Goal: Navigation & Orientation: Find specific page/section

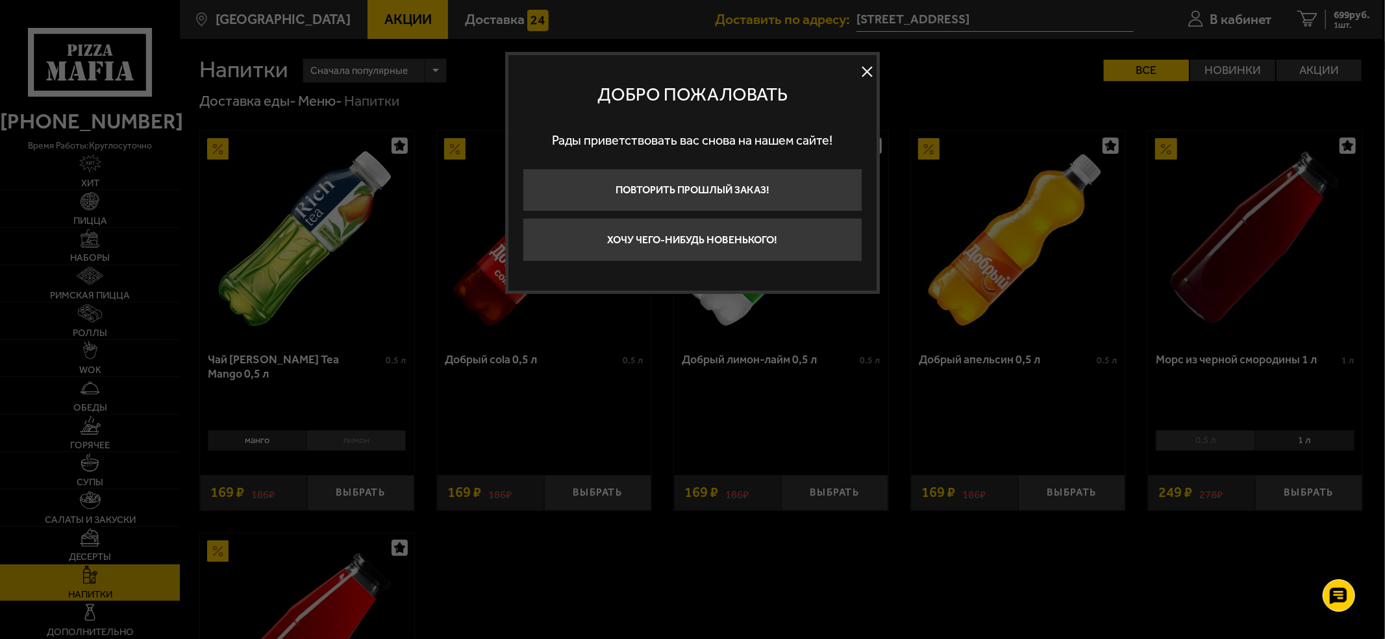
click at [873, 70] on button at bounding box center [866, 71] width 19 height 19
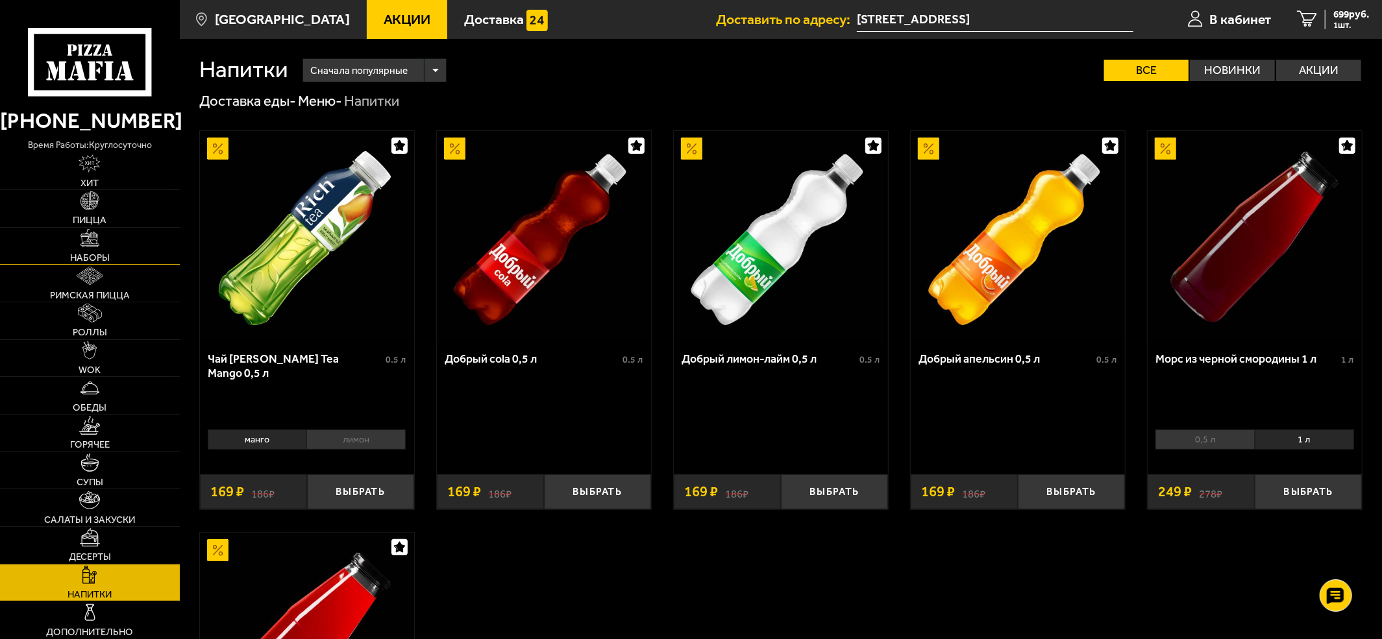
click at [97, 232] on img at bounding box center [89, 238] width 18 height 18
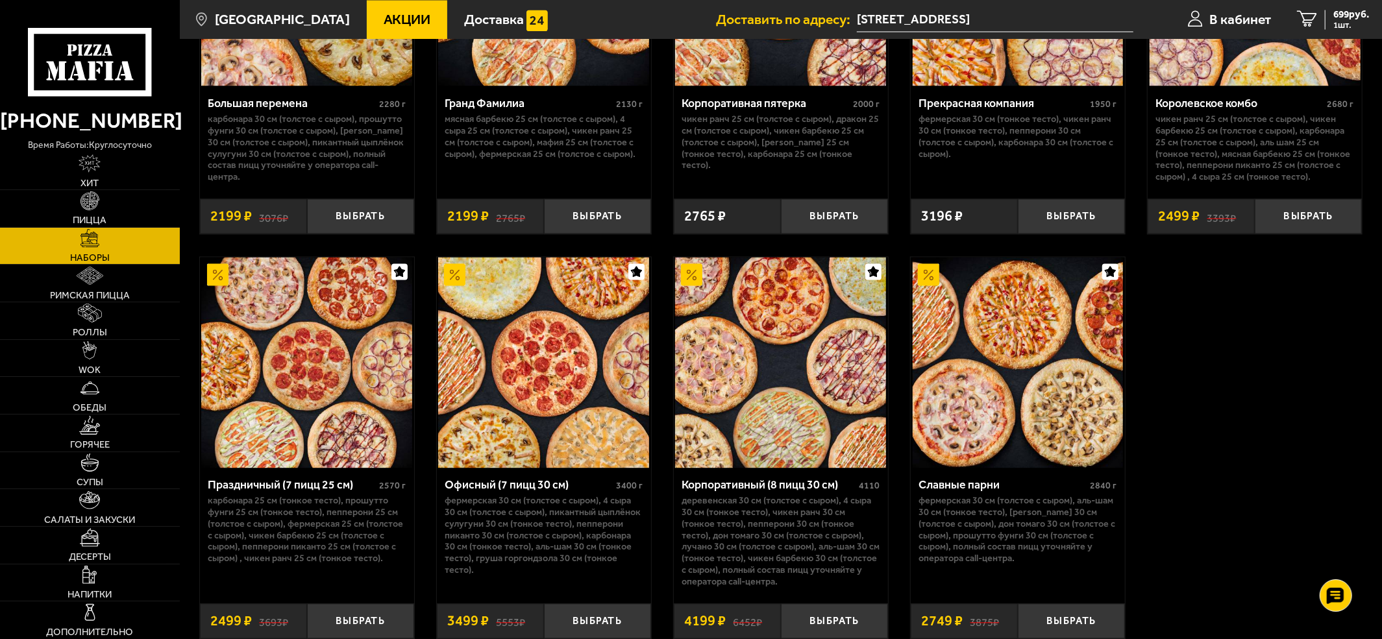
scroll to position [2164, 0]
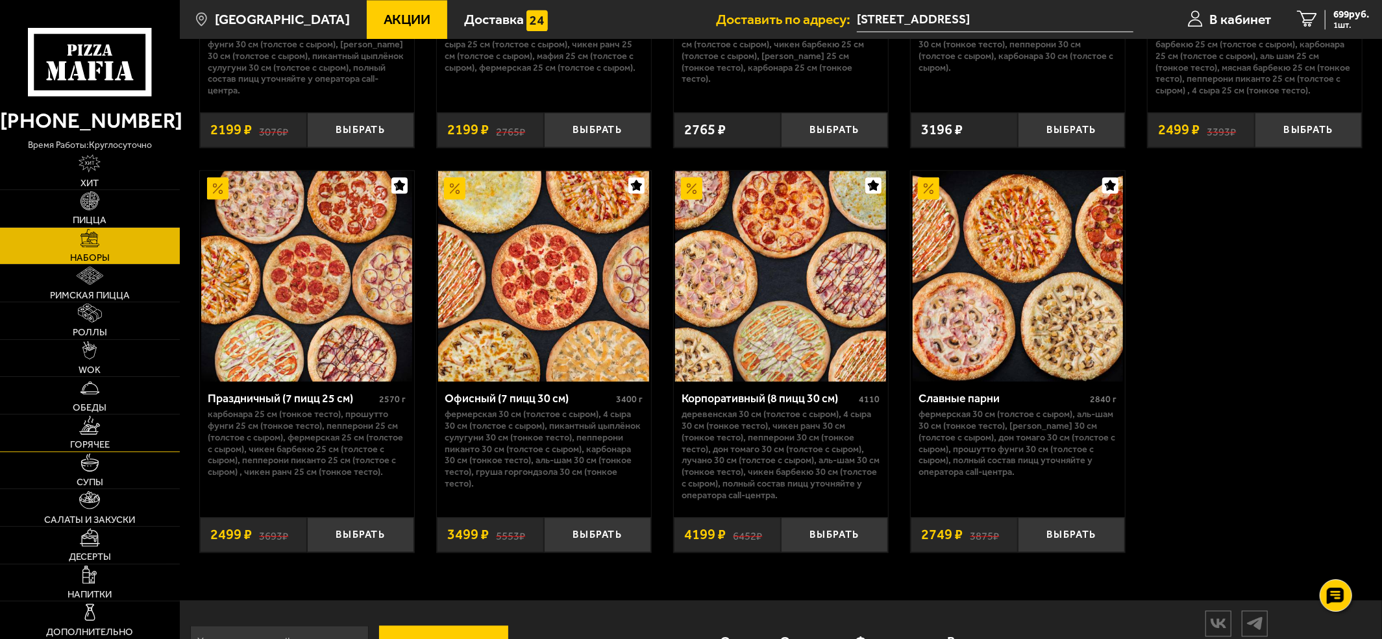
click at [122, 432] on link "Горячее" at bounding box center [90, 433] width 180 height 37
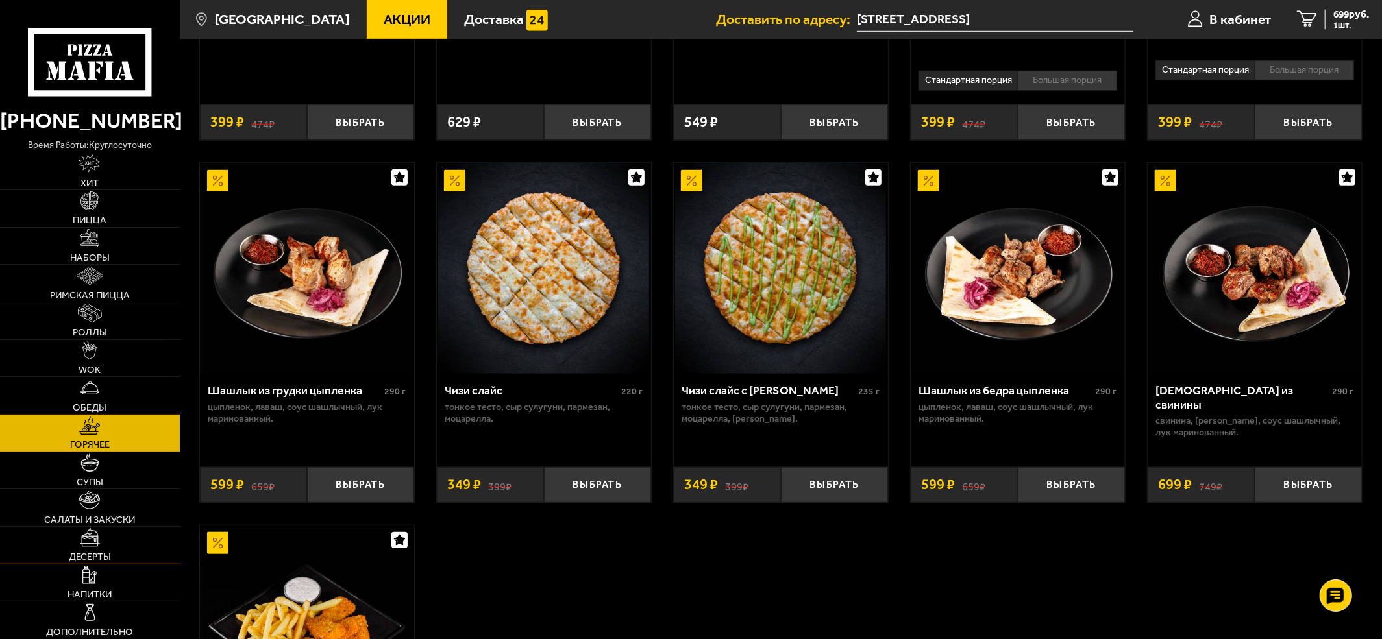
scroll to position [952, 0]
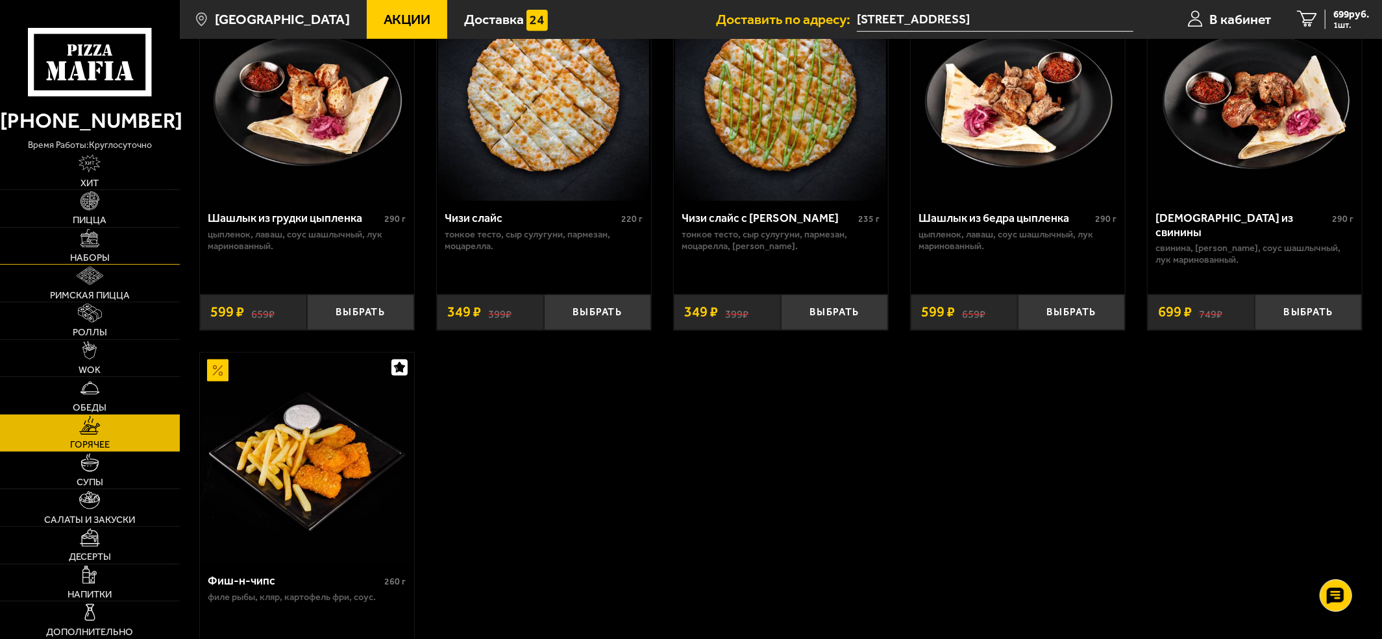
click at [99, 248] on link "Наборы" at bounding box center [90, 246] width 180 height 37
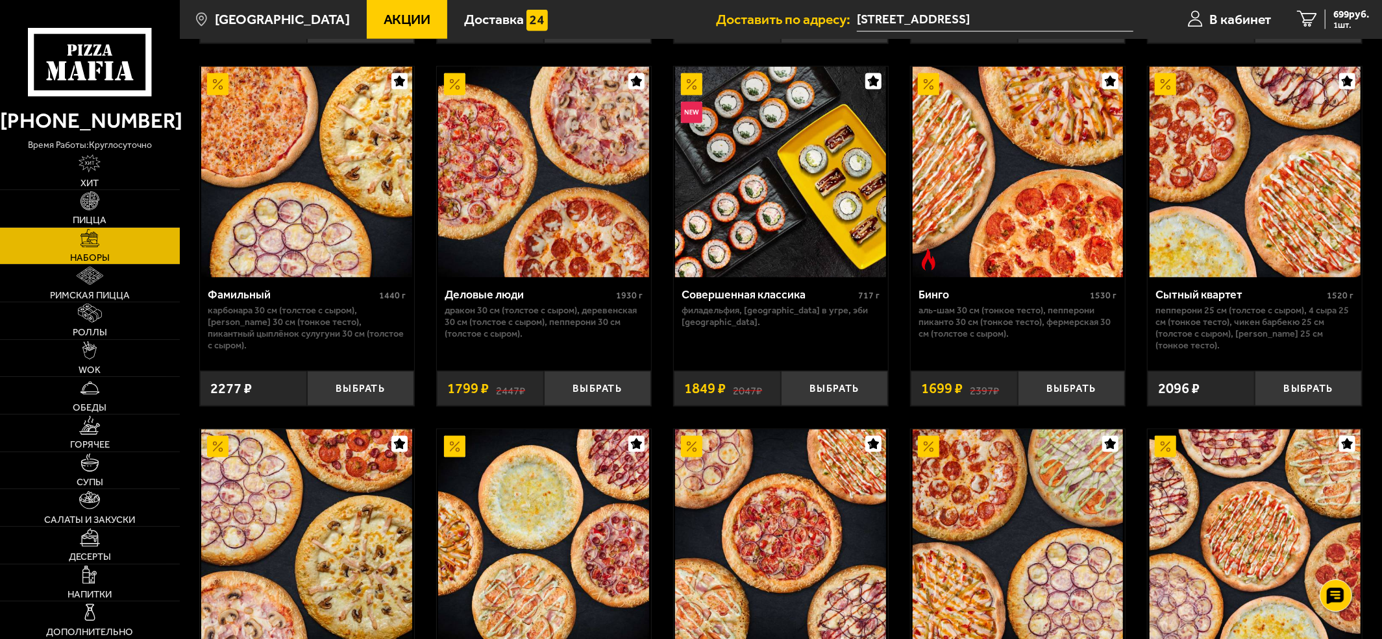
scroll to position [1350, 0]
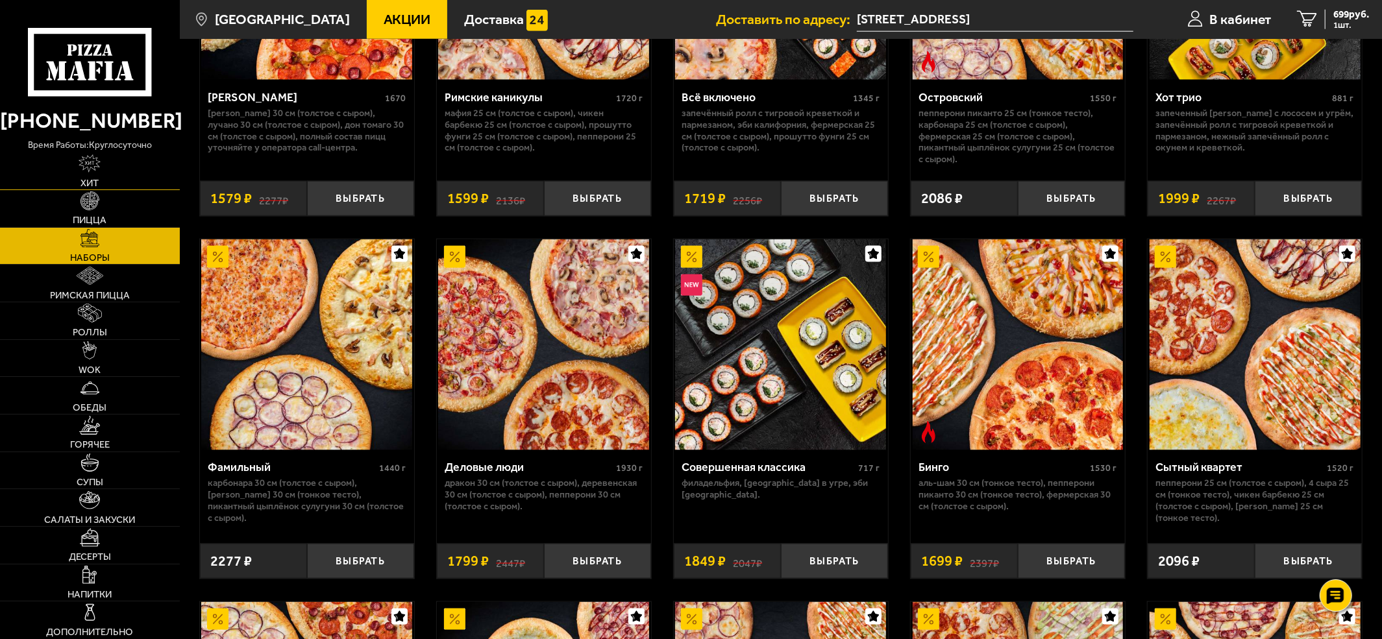
click at [86, 169] on img at bounding box center [90, 164] width 22 height 18
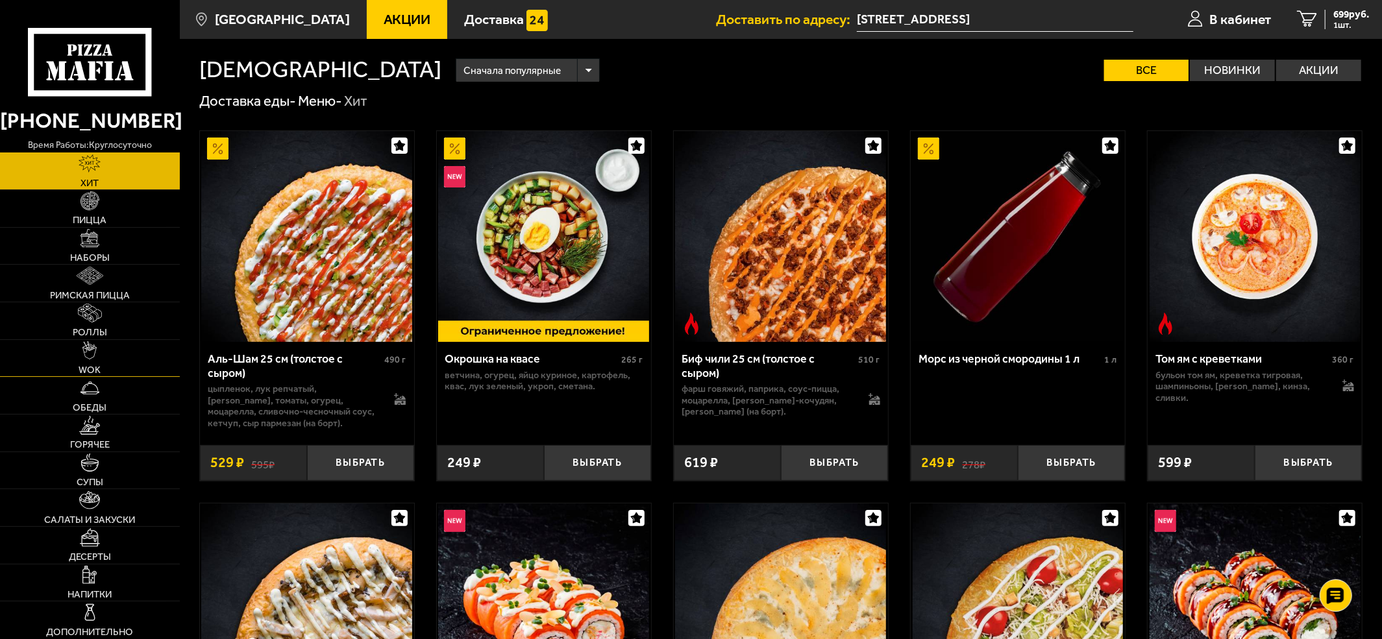
click at [99, 354] on link "WOK" at bounding box center [90, 358] width 180 height 37
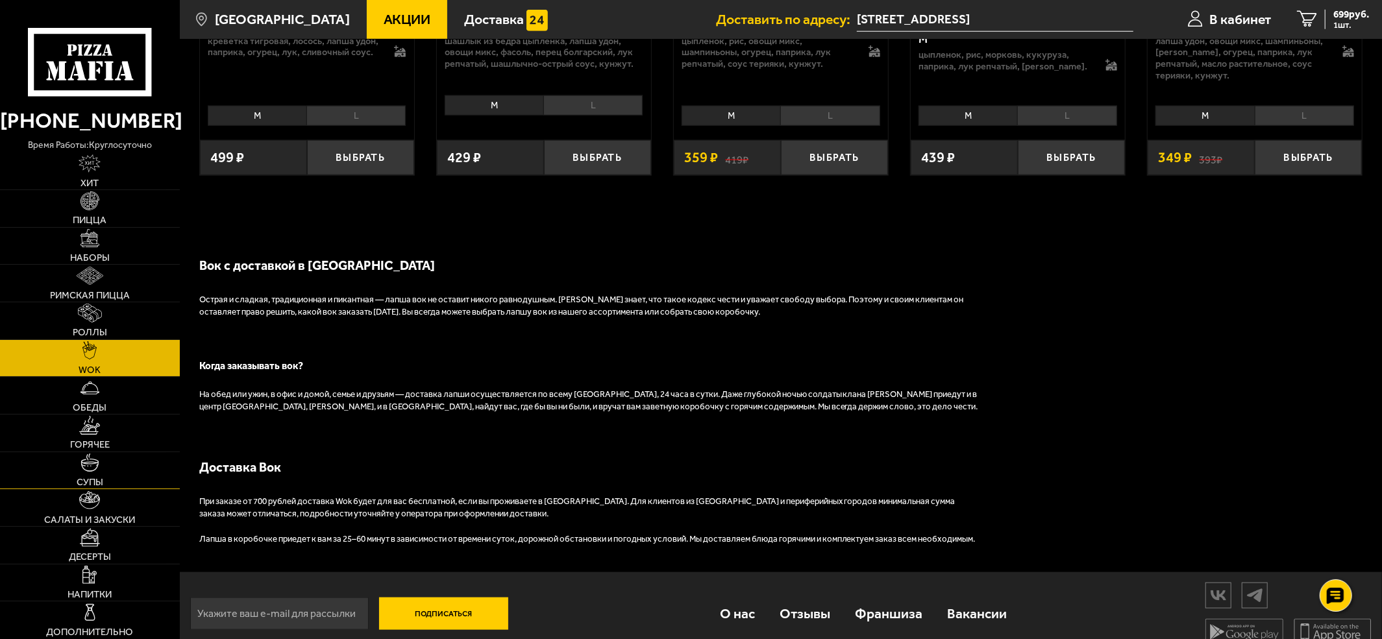
scroll to position [1144, 0]
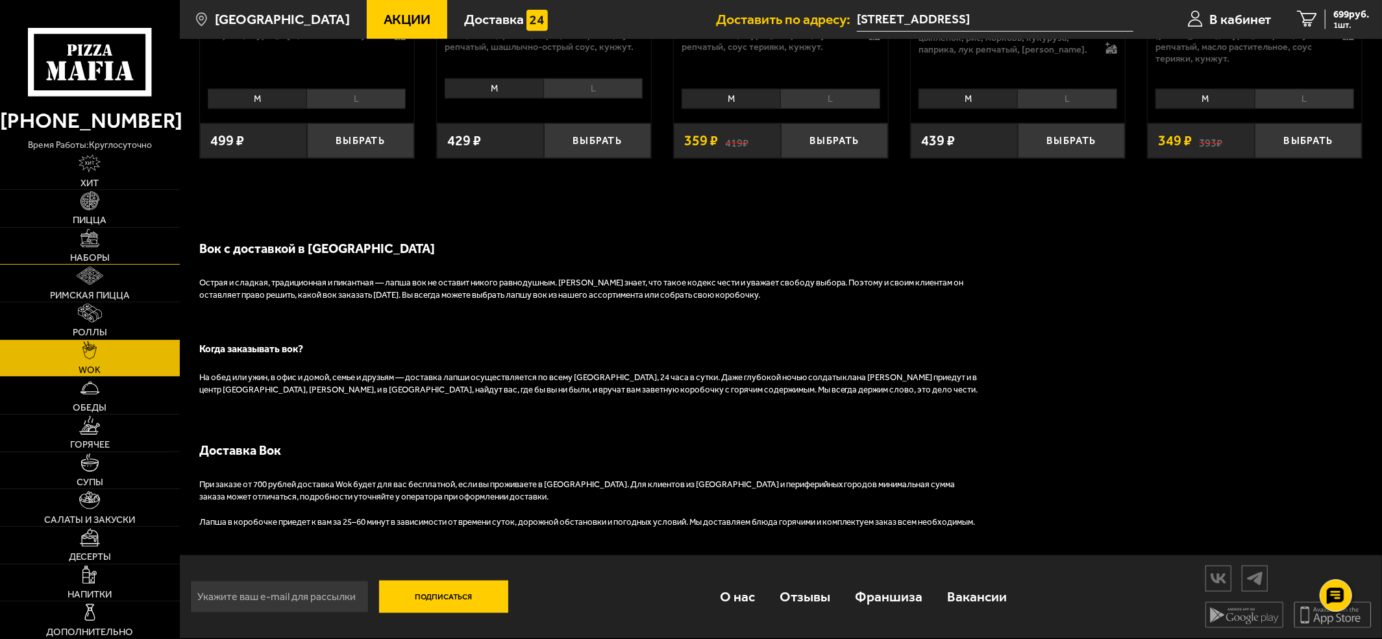
click at [101, 236] on link "Наборы" at bounding box center [90, 246] width 180 height 37
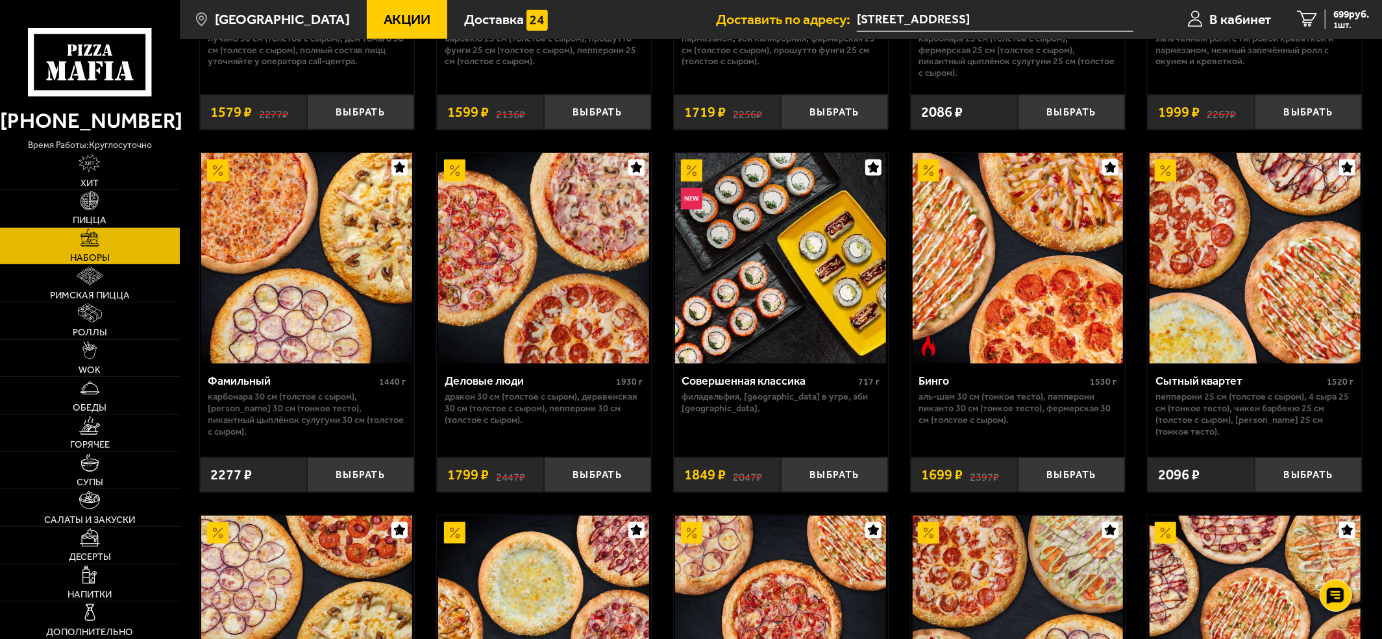
scroll to position [1350, 0]
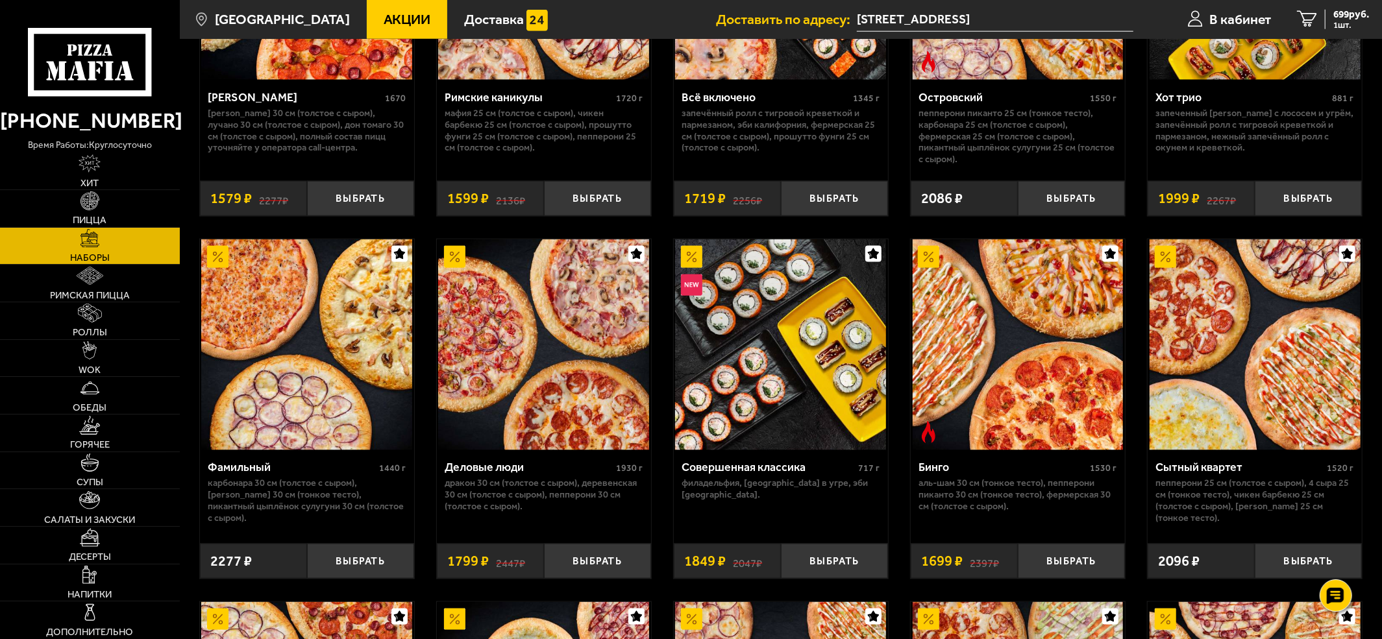
click at [746, 429] on img at bounding box center [780, 345] width 211 height 211
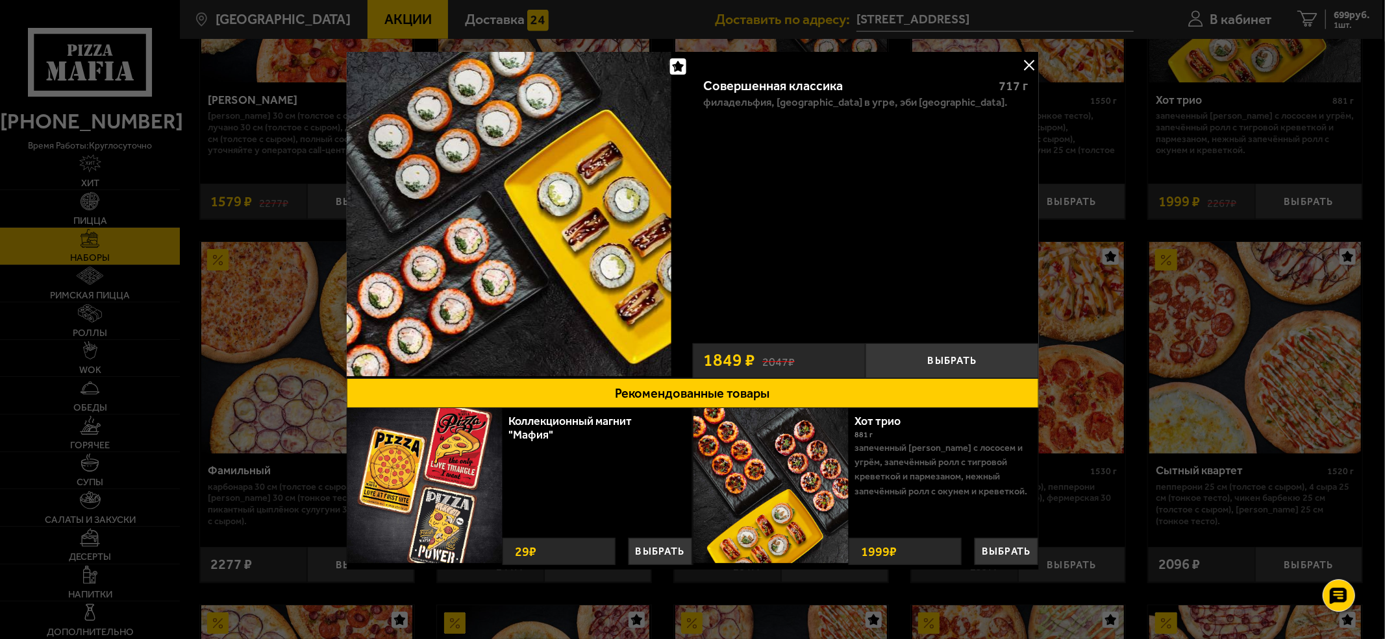
click at [1034, 62] on button at bounding box center [1028, 64] width 19 height 19
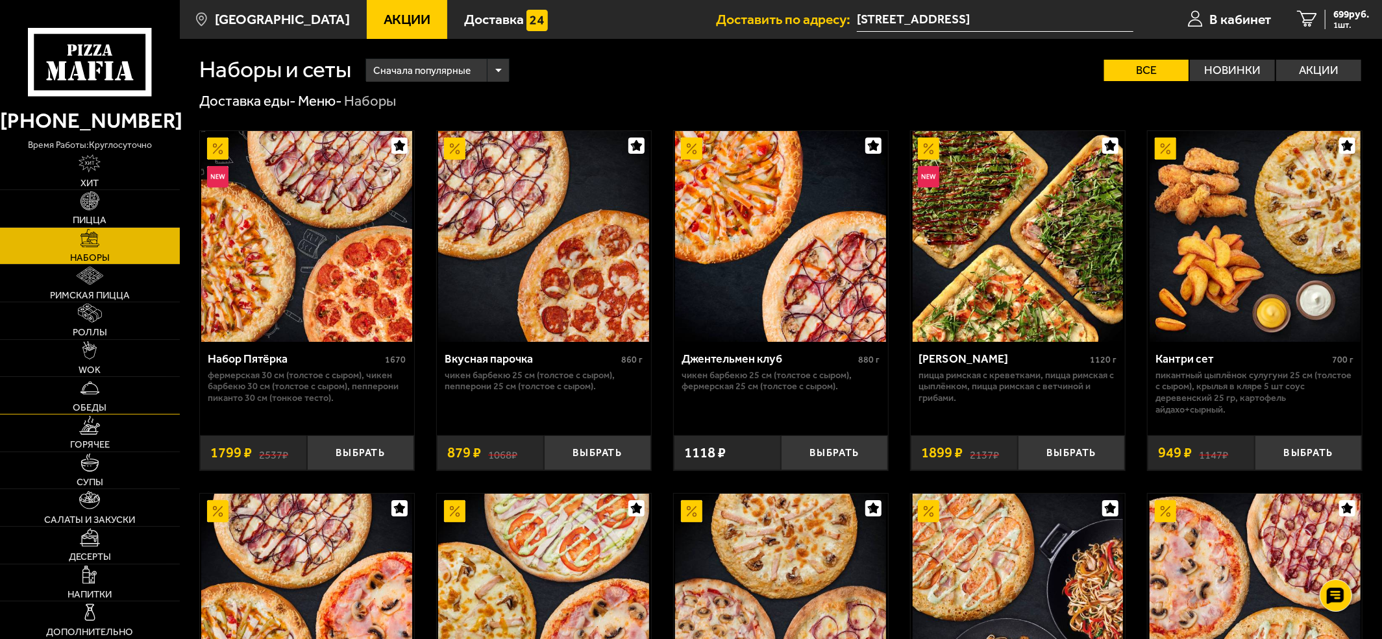
click at [102, 401] on link "Обеды" at bounding box center [90, 395] width 180 height 37
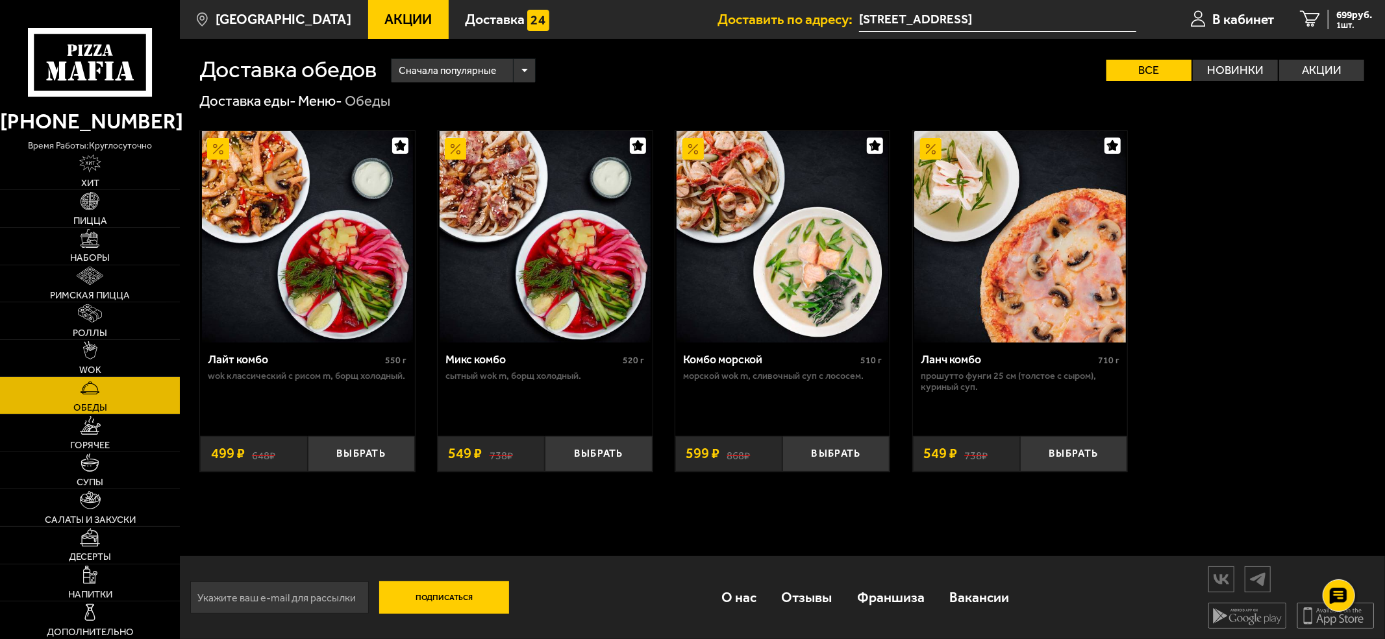
click at [717, 382] on p "Морской Wok M, Сливочный суп с лососем." at bounding box center [782, 377] width 199 height 12
click at [845, 400] on div "Комбо морской 510 г Морской Wok M, Сливочный суп с лососем." at bounding box center [782, 384] width 214 height 83
click at [744, 260] on img at bounding box center [782, 237] width 212 height 212
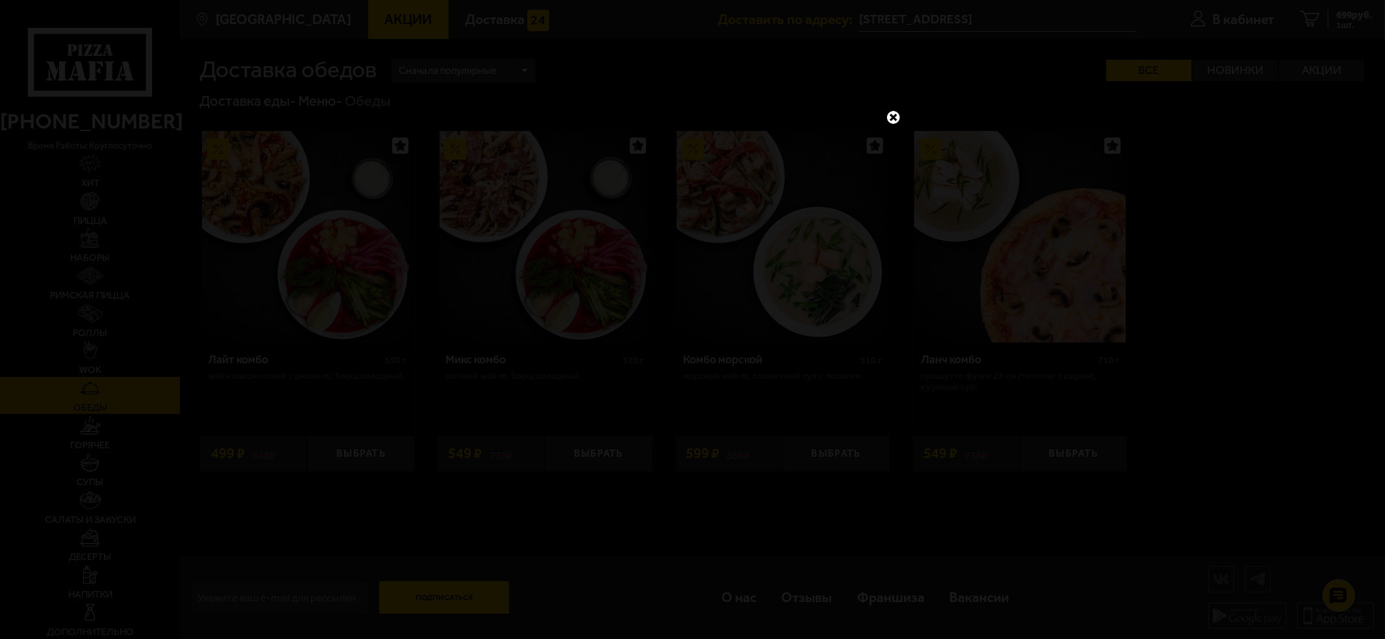
click at [889, 118] on link at bounding box center [893, 117] width 17 height 17
